Goal: Check status

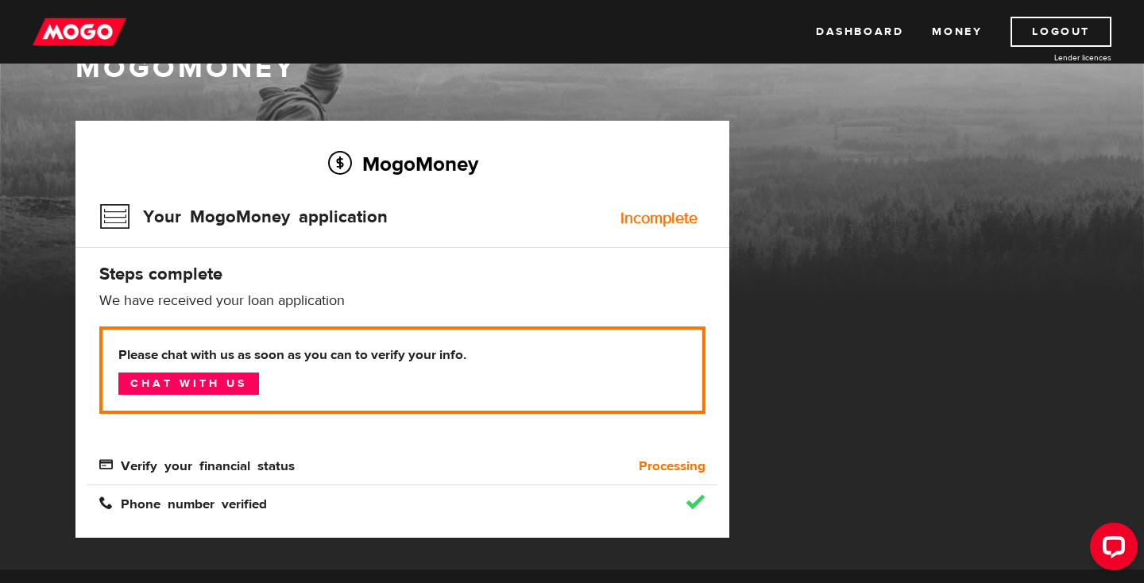
scroll to position [46, 0]
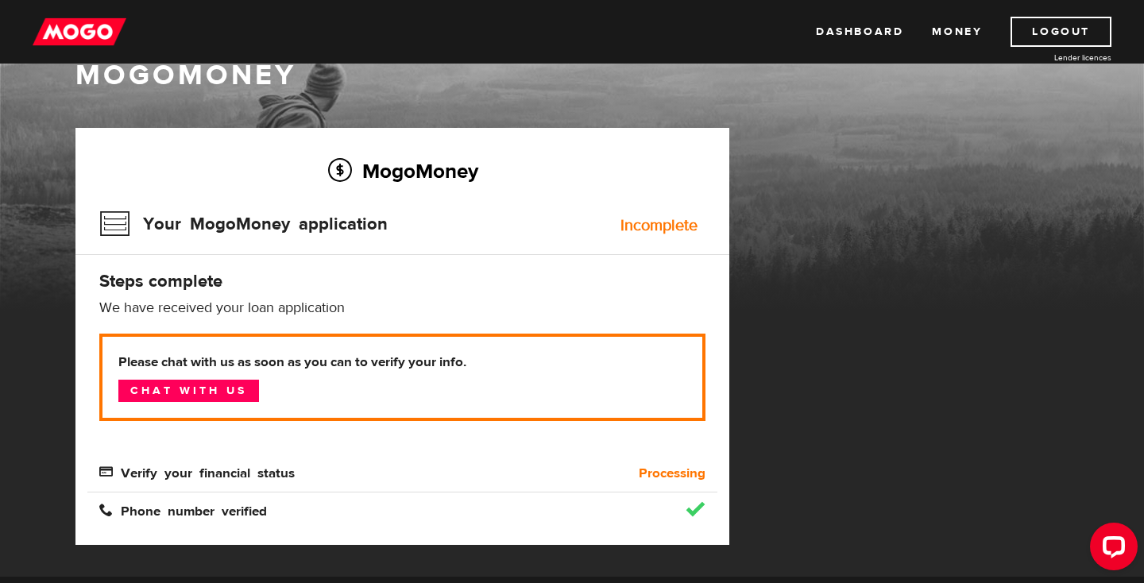
click at [425, 217] on div "Your MogoMoney application Incomplete" at bounding box center [402, 229] width 606 height 52
click at [558, 464] on div "Verify your financial status" at bounding box center [323, 473] width 473 height 19
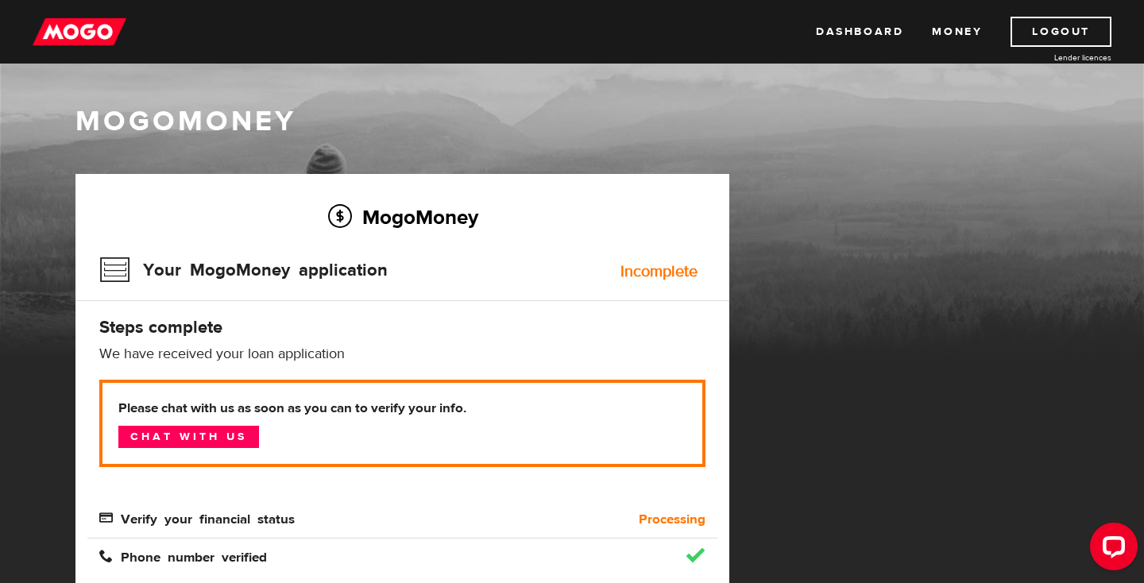
click at [88, 45] on img at bounding box center [80, 32] width 94 height 30
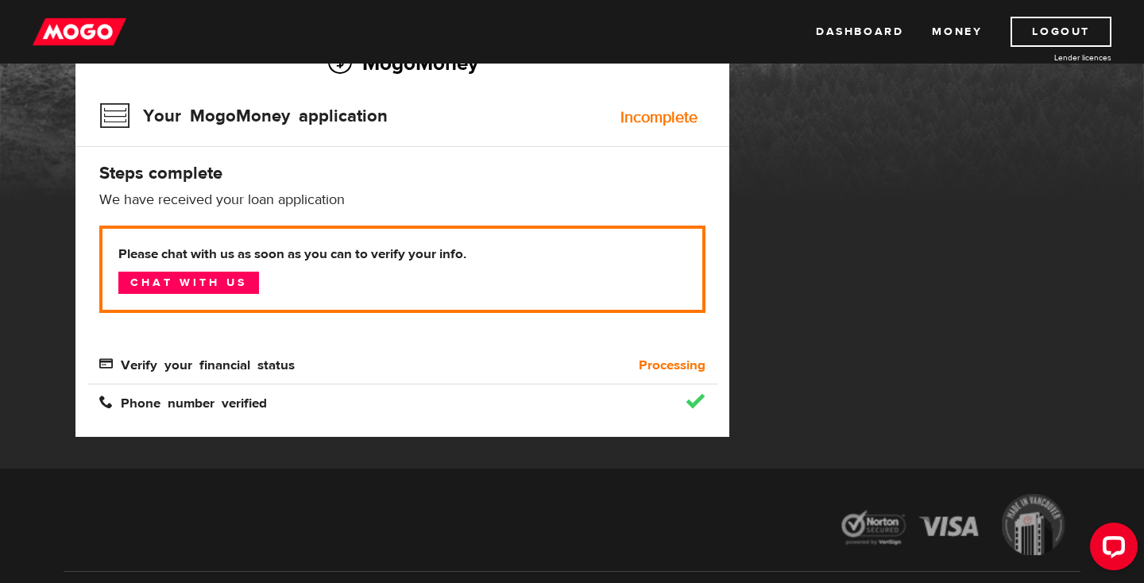
scroll to position [149, 0]
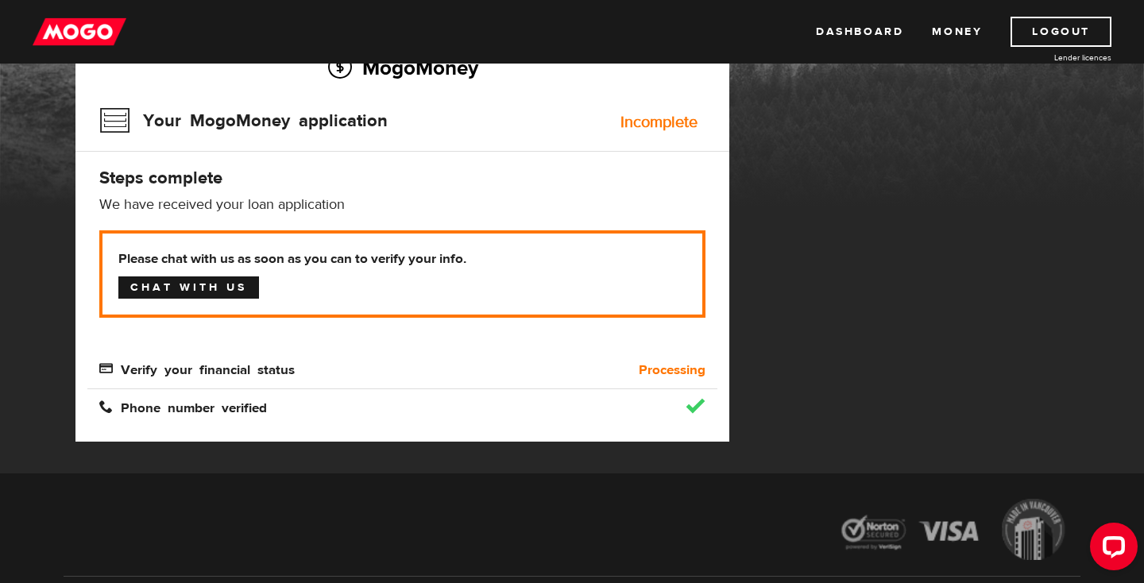
click at [233, 291] on link "Chat with us" at bounding box center [188, 287] width 141 height 22
